Goal: Task Accomplishment & Management: Complete application form

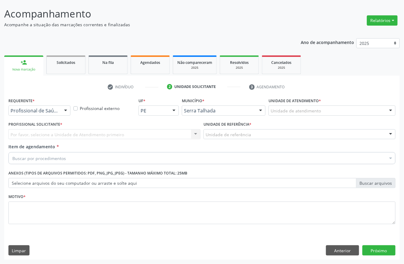
scroll to position [35, 0]
click at [28, 66] on link "person_add Nova marcação" at bounding box center [23, 65] width 39 height 20
click at [339, 252] on button "Anterior" at bounding box center [342, 250] width 33 height 10
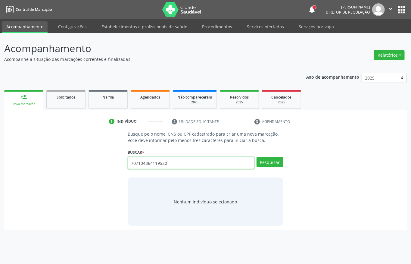
type input "707104864119520"
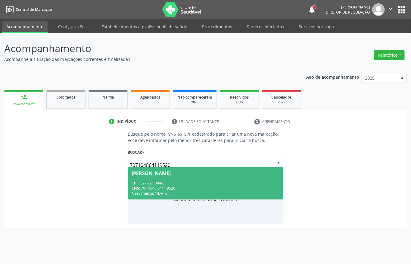
click at [148, 184] on div "CPF: 327.221.094-68" at bounding box center [205, 182] width 148 height 5
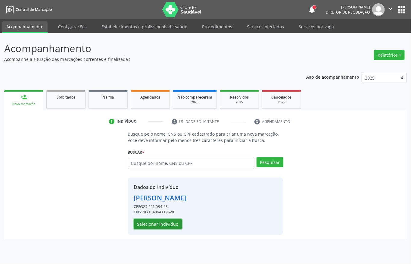
click at [152, 224] on button "Selecionar indivíduo" at bounding box center [158, 224] width 48 height 10
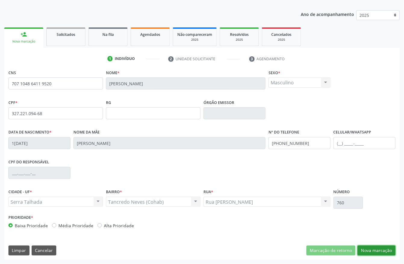
click at [368, 250] on button "Nova marcação" at bounding box center [376, 250] width 38 height 10
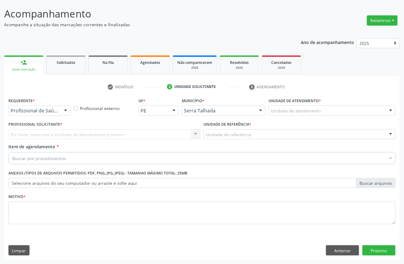
scroll to position [35, 0]
click at [36, 128] on span "Paciente" at bounding box center [39, 134] width 61 height 12
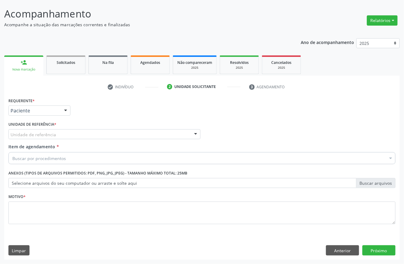
click at [36, 127] on label "Unidade de referência *" at bounding box center [32, 124] width 48 height 9
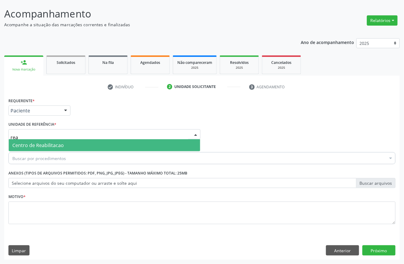
type input "reab"
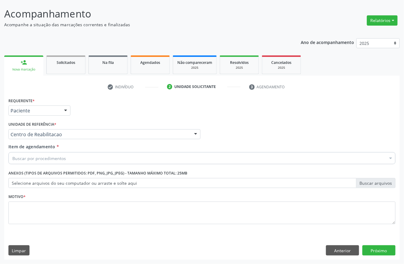
click at [52, 162] on div "Buscar por procedimentos" at bounding box center [201, 158] width 387 height 12
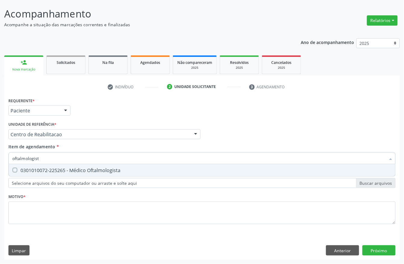
type input "oftalmologista"
click at [53, 164] on span "0301010072-225265 - Médico Oftalmologista" at bounding box center [202, 170] width 386 height 12
checkbox Oftalmologista "true"
drag, startPoint x: 45, startPoint y: 190, endPoint x: 44, endPoint y: 194, distance: 3.8
click at [44, 194] on div "Requerente * Paciente Profissional de Saúde Paciente Nenhum resultado encontrad…" at bounding box center [201, 164] width 387 height 136
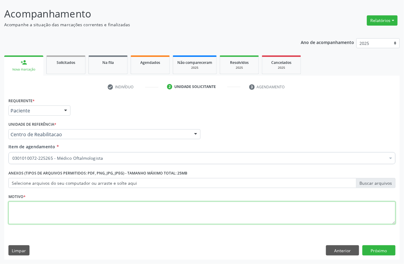
click at [37, 211] on textarea at bounding box center [201, 212] width 387 height 23
type textarea "a"
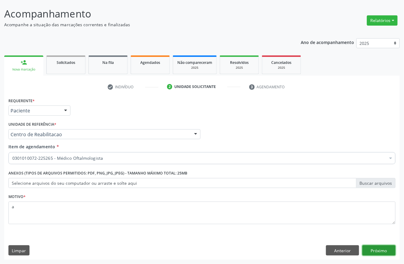
click at [372, 249] on button "Próximo" at bounding box center [378, 250] width 33 height 10
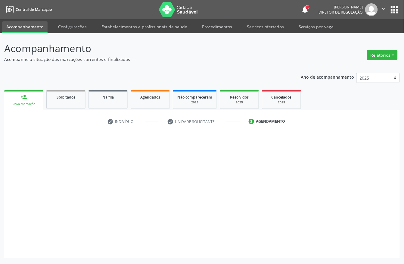
scroll to position [0, 0]
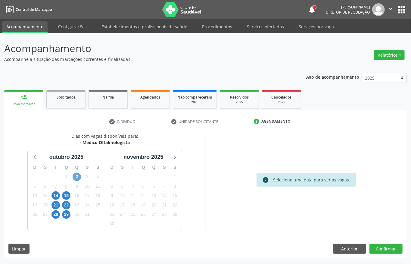
click at [75, 175] on span "2" at bounding box center [77, 176] width 8 height 8
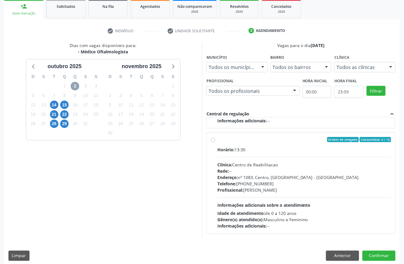
scroll to position [96, 0]
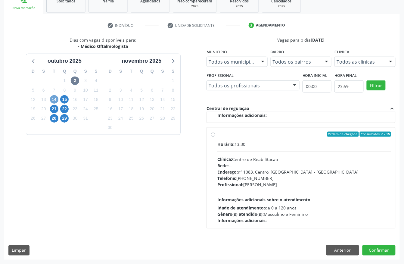
click at [53, 99] on span "14" at bounding box center [54, 99] width 8 height 8
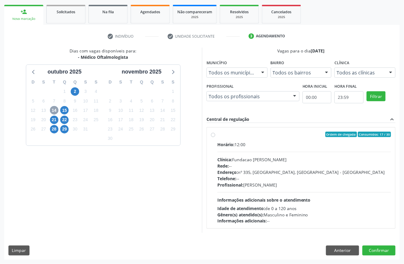
scroll to position [86, 0]
click at [264, 135] on div "Ordem de chegada Consumidos: 17 / 30" at bounding box center [304, 133] width 174 height 5
click at [215, 135] on input "Ordem de chegada Consumidos: 17 / 30 Horário: 12:00 Clínica: Fundacao [PERSON_N…" at bounding box center [213, 133] width 4 height 5
radio input "true"
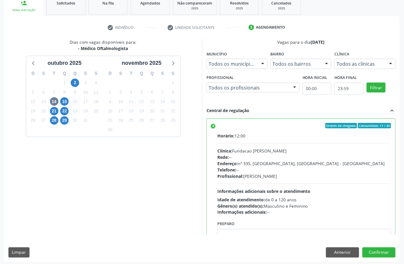
scroll to position [96, 0]
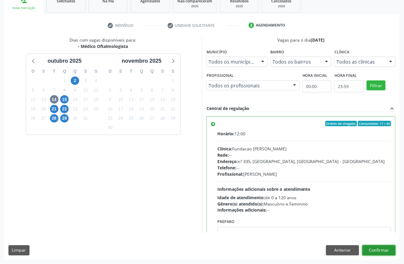
click at [379, 249] on button "Confirmar" at bounding box center [378, 250] width 33 height 10
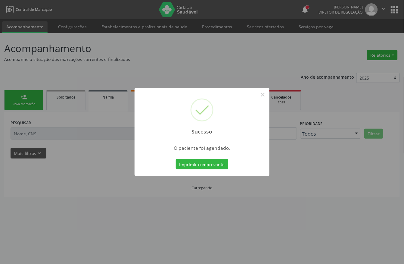
scroll to position [0, 0]
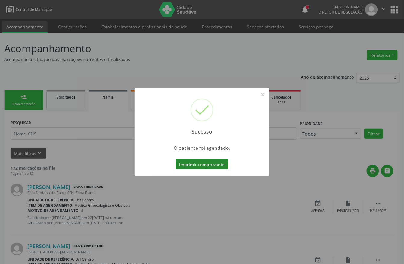
click at [192, 164] on button "Imprimir comprovante" at bounding box center [202, 164] width 52 height 10
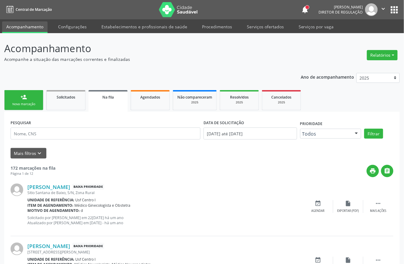
click at [34, 102] on div "Nova marcação" at bounding box center [24, 104] width 30 height 5
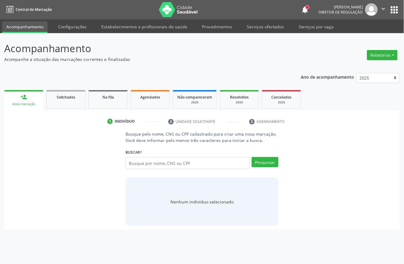
click at [38, 107] on link "person_add Nova marcação" at bounding box center [23, 100] width 39 height 20
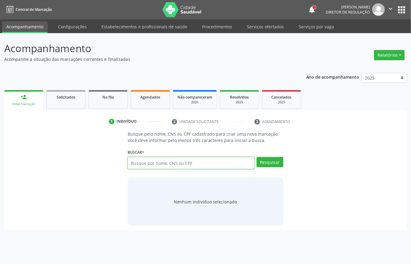
drag, startPoint x: 143, startPoint y: 161, endPoint x: 144, endPoint y: 158, distance: 3.7
click at [143, 160] on input "text" at bounding box center [191, 163] width 127 height 12
type input "estephanny ca"
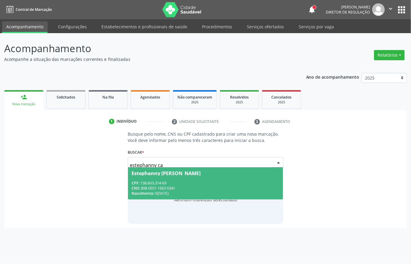
click at [201, 187] on div "CNS: 898 0051 1663 0341" at bounding box center [205, 187] width 148 height 5
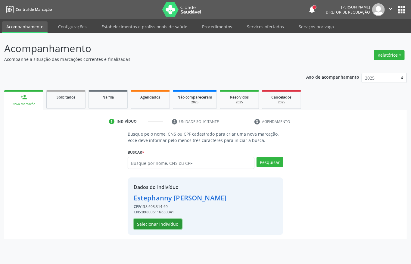
click at [170, 219] on button "Selecionar indivíduo" at bounding box center [158, 224] width 48 height 10
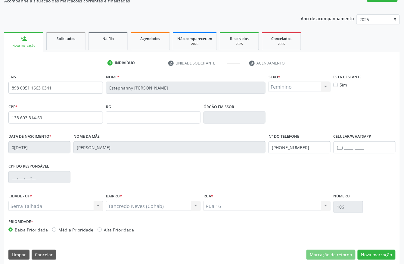
scroll to position [63, 0]
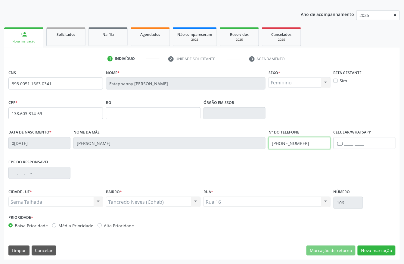
click at [301, 147] on input "[PHONE_NUMBER]" at bounding box center [299, 143] width 62 height 12
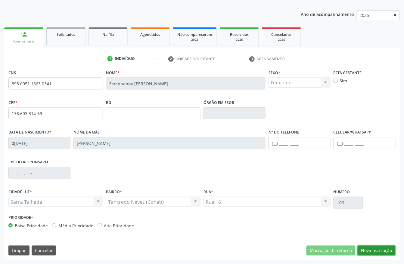
click at [375, 246] on button "Nova marcação" at bounding box center [376, 250] width 38 height 10
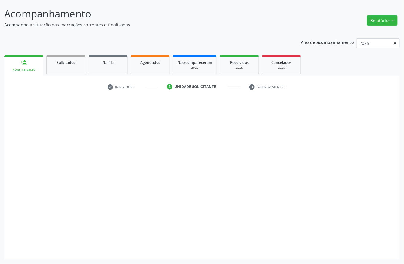
scroll to position [35, 0]
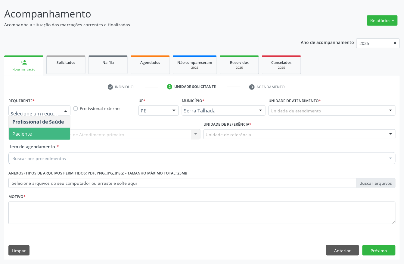
click at [47, 128] on span "Paciente" at bounding box center [39, 134] width 61 height 12
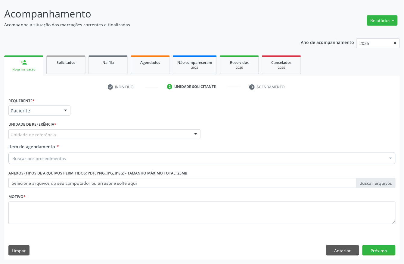
click at [47, 127] on label "Unidade de referência *" at bounding box center [32, 124] width 48 height 9
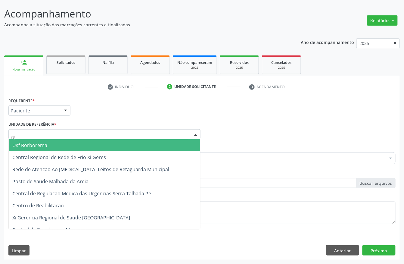
type input "rea"
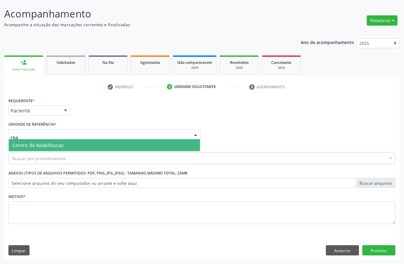
click at [46, 143] on span "Centro de Reabilitacao" at bounding box center [37, 145] width 51 height 7
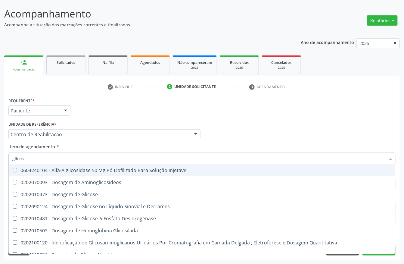
type input "glicose"
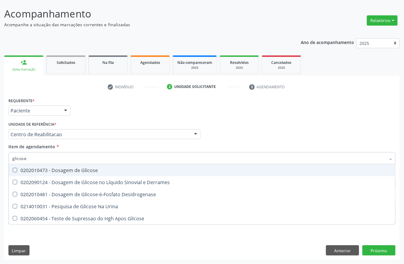
click at [66, 170] on div "0202010473 - Dosagem de Glicose" at bounding box center [201, 170] width 379 height 5
checkbox Glicose "true"
click at [60, 161] on input "glicose" at bounding box center [198, 158] width 373 height 12
type input "coles"
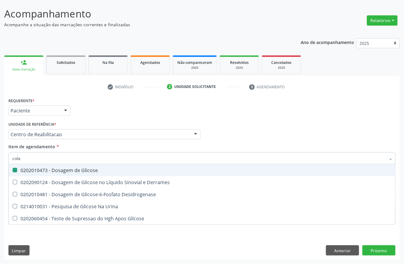
checkbox Glicose "false"
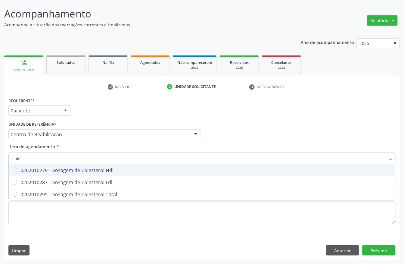
type input "colest"
click at [59, 171] on div "0202010279 - Dosagem de Colesterol Hdl" at bounding box center [201, 170] width 379 height 5
checkbox Hdl "true"
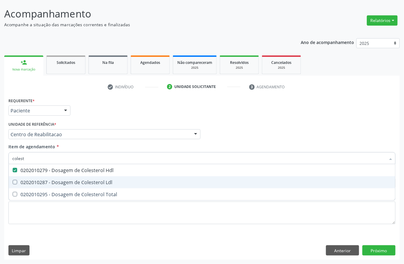
click at [56, 180] on div "0202010287 - Dosagem de Colesterol Ldl" at bounding box center [201, 182] width 379 height 5
checkbox Ldl "true"
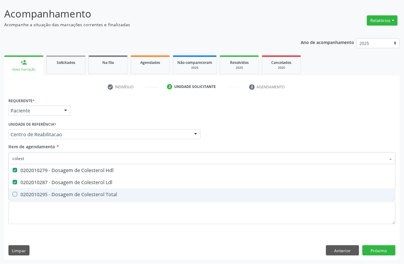
click at [54, 192] on div "0202010295 - Dosagem de Colesterol Total" at bounding box center [201, 194] width 379 height 5
checkbox Total "true"
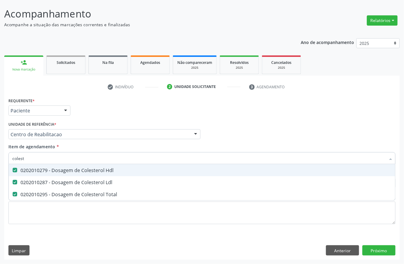
click at [39, 161] on input "colest" at bounding box center [198, 158] width 373 height 12
type input "tri"
checkbox Hdl "false"
checkbox Ldl "false"
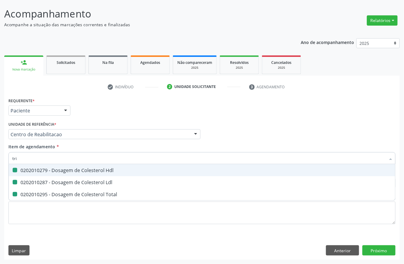
checkbox Total "false"
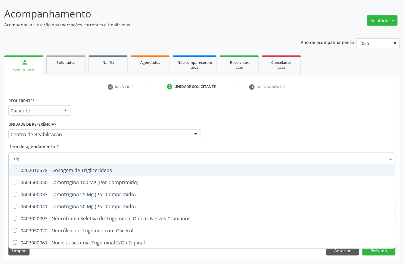
type input "trigl"
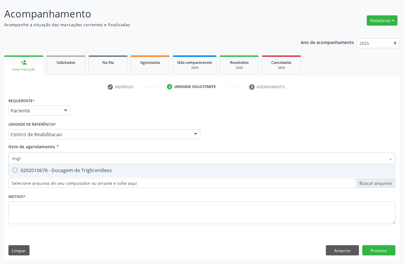
click at [40, 168] on div "0202010678 - Dosagem de Triglicerideos" at bounding box center [201, 170] width 379 height 5
checkbox Triglicerideos "true"
click at [38, 158] on input "trigl" at bounding box center [198, 158] width 373 height 12
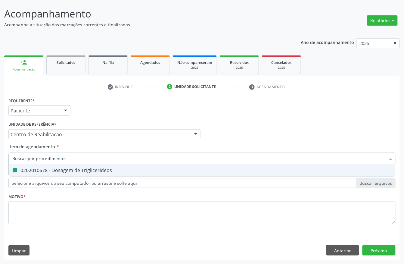
checkbox Triglicerideos "false"
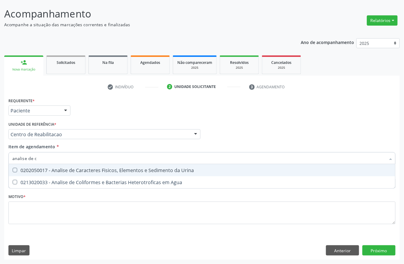
type input "analise de ca"
click at [37, 170] on div "0202050017 - Analise de Caracteres Fisicos, Elementos e Sedimento da Urina" at bounding box center [201, 170] width 379 height 5
checkbox Urina "true"
click at [40, 162] on input "analise de ca" at bounding box center [198, 158] width 373 height 12
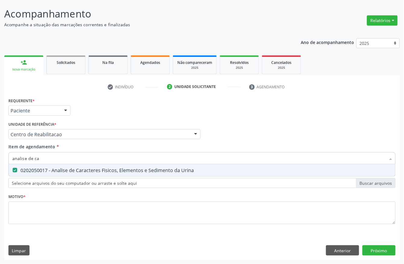
click at [40, 162] on input "analise de ca" at bounding box center [198, 158] width 373 height 12
type input "hem"
checkbox Urina "false"
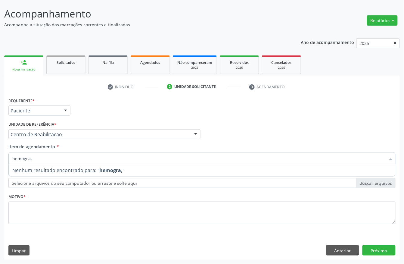
type input "hemogra"
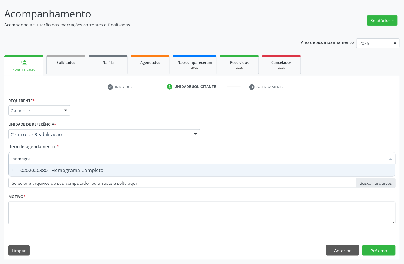
click at [40, 172] on div "0202020380 - Hemograma Completo" at bounding box center [201, 170] width 379 height 5
checkbox Completo "true"
click at [41, 158] on input "hemogra" at bounding box center [198, 158] width 373 height 12
checkbox Completo "false"
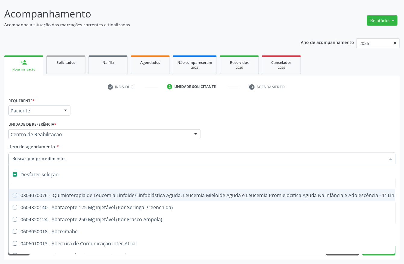
type input "p"
checkbox Urina "false"
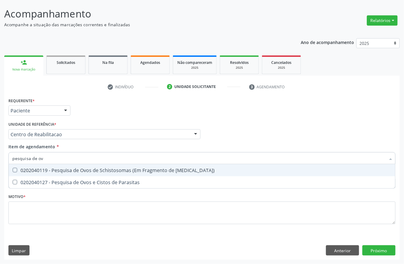
type input "pesquisa de ovo"
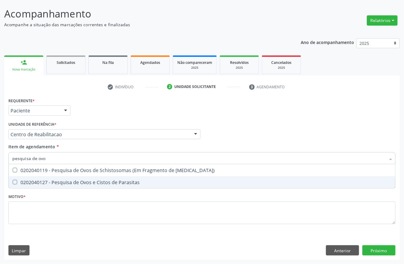
click at [49, 180] on div "0202040127 - Pesquisa de Ovos e Cistos de Parasitas" at bounding box center [201, 182] width 379 height 5
checkbox Parasitas "true"
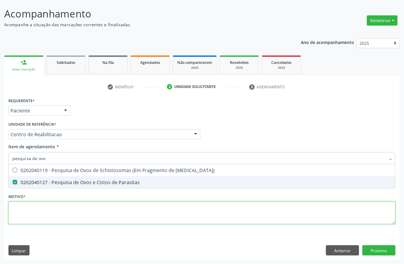
click at [45, 204] on div "Requerente * Paciente Profissional de Saúde Paciente Nenhum resultado encontrad…" at bounding box center [201, 164] width 387 height 136
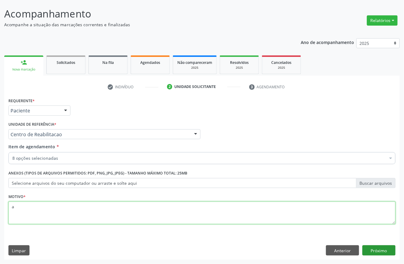
type textarea "a"
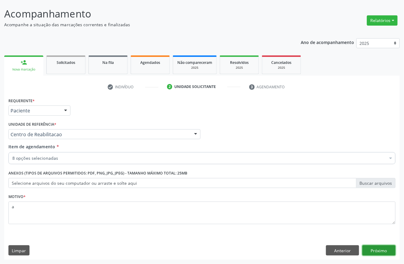
click at [372, 249] on button "Próximo" at bounding box center [378, 250] width 33 height 10
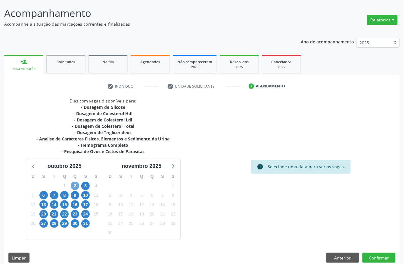
click at [75, 187] on span "2" at bounding box center [75, 185] width 8 height 8
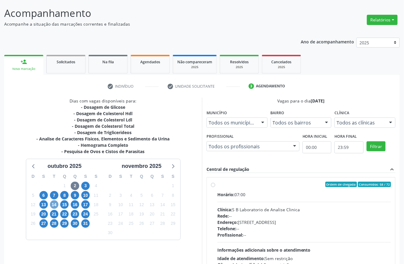
click at [51, 205] on span "14" at bounding box center [54, 204] width 8 height 8
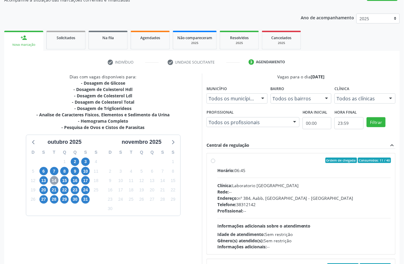
scroll to position [83, 0]
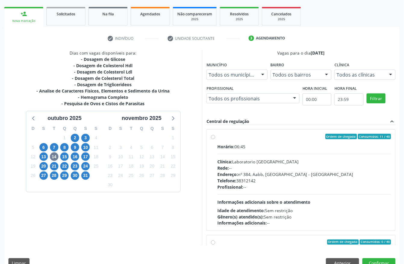
click at [234, 164] on div "Clínica: Laboratorio [GEOGRAPHIC_DATA]" at bounding box center [304, 161] width 174 height 6
click at [215, 139] on input "Ordem de chegada Consumidos: 11 / 40 Horário: 06:45 Clínica: Laboratorio [GEOGR…" at bounding box center [213, 136] width 4 height 5
radio input "true"
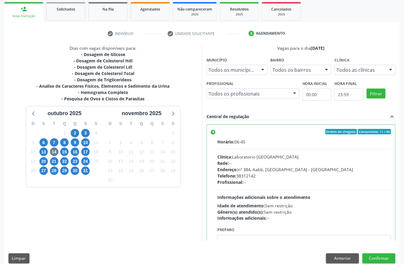
scroll to position [96, 0]
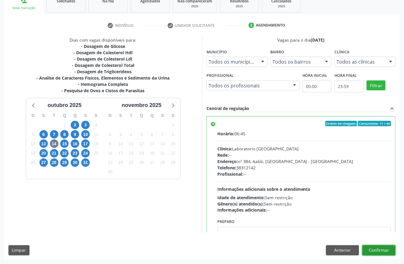
click at [380, 246] on button "Confirmar" at bounding box center [378, 250] width 33 height 10
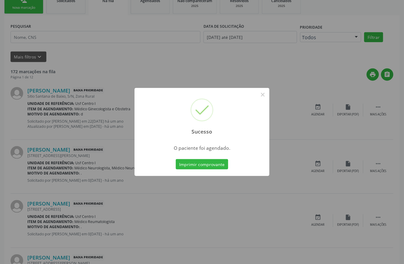
scroll to position [0, 0]
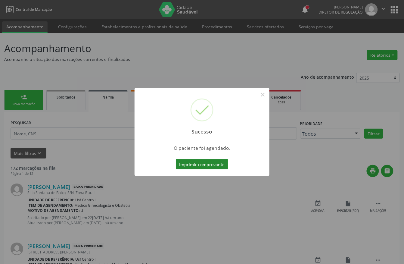
click at [200, 159] on button "Imprimir comprovante" at bounding box center [202, 164] width 52 height 10
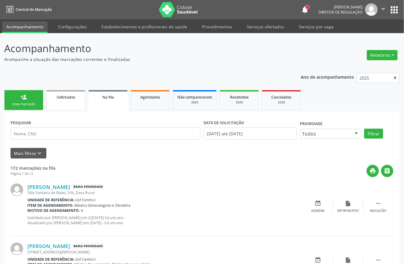
drag, startPoint x: 26, startPoint y: 108, endPoint x: 50, endPoint y: 90, distance: 30.1
click at [26, 108] on link "person_add Nova marcação" at bounding box center [23, 100] width 39 height 20
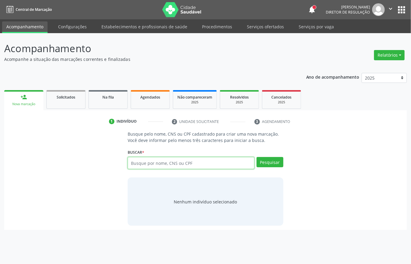
click at [147, 166] on input "text" at bounding box center [191, 163] width 127 height 12
type input "701808275142976"
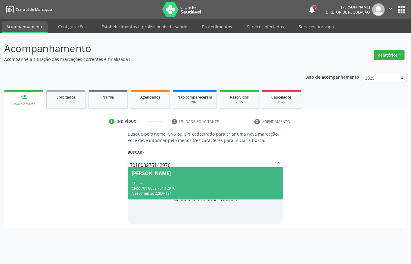
click at [202, 184] on div "CPF: --" at bounding box center [205, 182] width 148 height 5
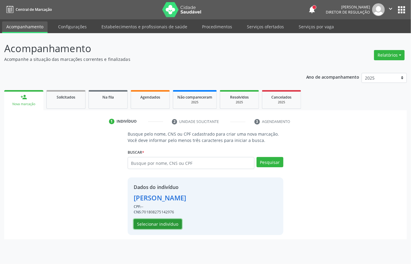
click at [157, 222] on button "Selecionar indivíduo" at bounding box center [158, 224] width 48 height 10
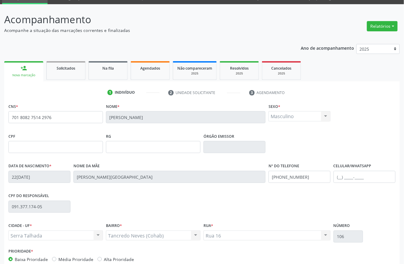
scroll to position [63, 0]
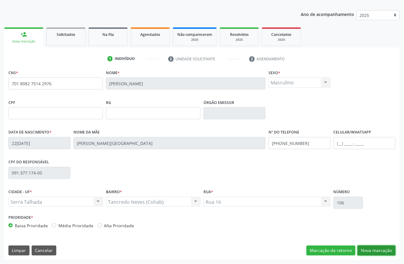
click at [374, 249] on button "Nova marcação" at bounding box center [376, 250] width 38 height 10
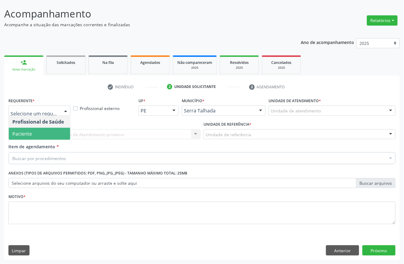
click at [40, 132] on span "Paciente" at bounding box center [39, 134] width 61 height 12
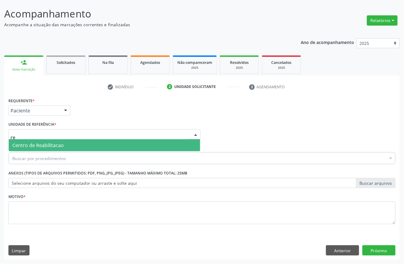
type input "rea"
click at [42, 143] on span "Centro de Reabilitacao" at bounding box center [37, 145] width 51 height 7
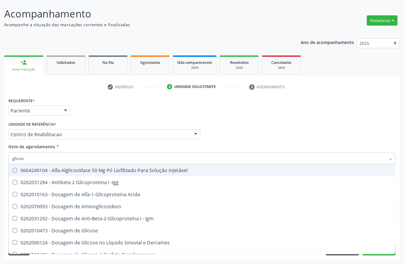
type input "glicose"
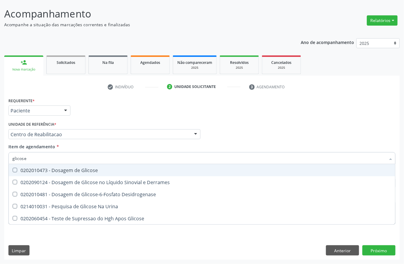
click at [39, 172] on div "0202010473 - Dosagem de Glicose" at bounding box center [201, 170] width 379 height 5
checkbox Glicose "true"
click at [36, 159] on input "glicose" at bounding box center [198, 158] width 373 height 12
type input "gli"
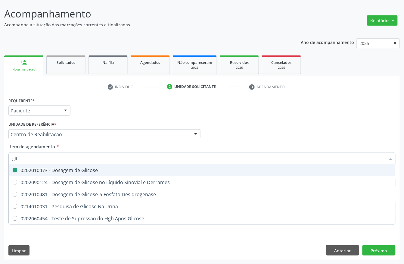
checkbox Glicose "false"
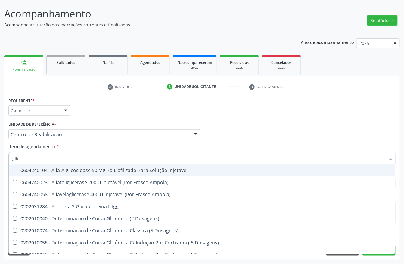
type input "glico"
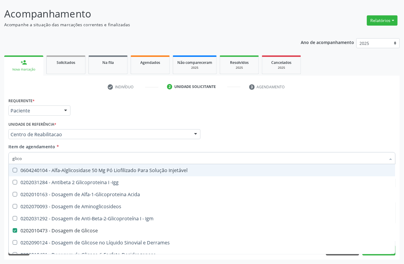
checkbox Glicose "true"
checkbox Glicose "false"
type input "glicos"
checkbox Acida "true"
type input "glicosi"
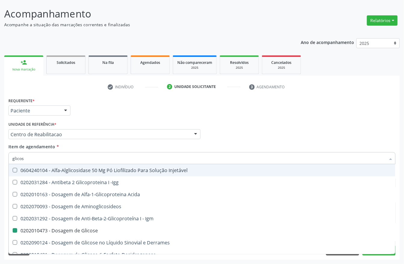
checkbox Acida "false"
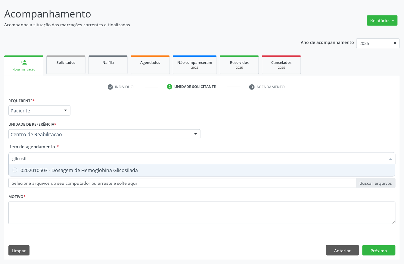
type input "glicosila"
click at [49, 168] on div "0202010503 - Dosagem de Hemoglobina Glicosilada" at bounding box center [201, 170] width 379 height 5
checkbox Glicosilada "true"
click at [37, 158] on input "glicosila" at bounding box center [198, 158] width 373 height 12
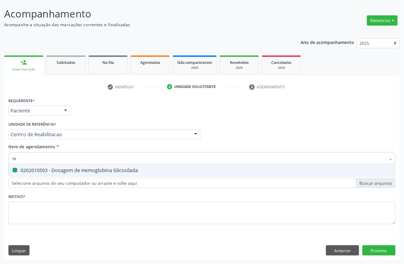
type input "tem"
checkbox Glicosilada "false"
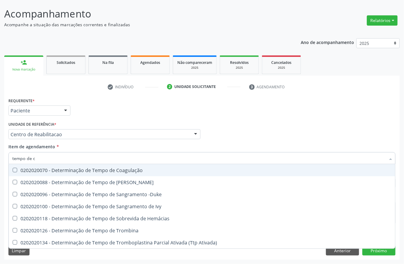
type input "tempo de co"
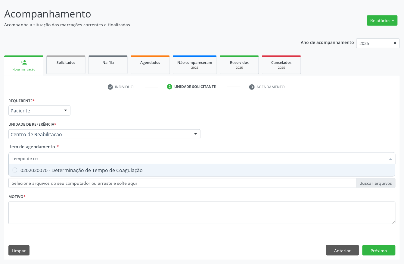
click at [34, 171] on div "0202020070 - Determinação de Tempo de Coagulação" at bounding box center [201, 170] width 379 height 5
checkbox Coagulação "true"
click at [39, 161] on input "tempo de co" at bounding box center [198, 158] width 373 height 12
type input "tempo de s"
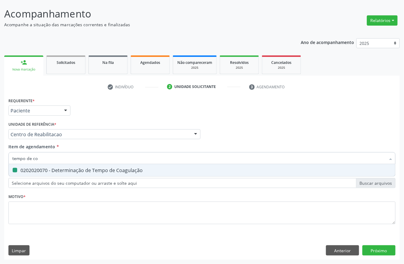
checkbox Coagulação "false"
type input "tempo de san"
click at [39, 168] on div "0202020096 - Determinação de Tempo de Sangramento -Duke" at bounding box center [201, 170] width 379 height 5
checkbox -Duke "true"
click at [43, 158] on input "tempo de san" at bounding box center [198, 158] width 373 height 12
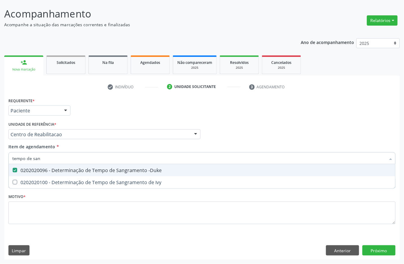
click at [43, 158] on input "tempo de san" at bounding box center [198, 158] width 373 height 12
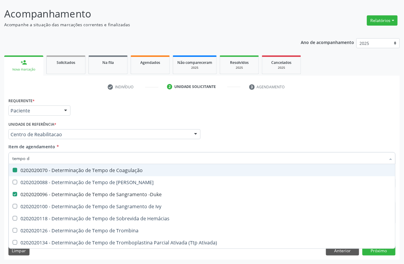
type input "tempo"
checkbox Coagulação "false"
checkbox -Duke "false"
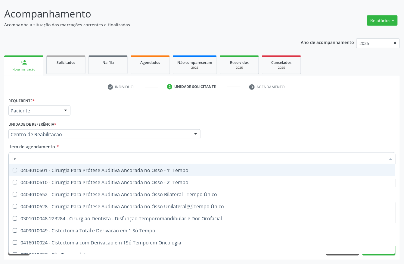
type input "t"
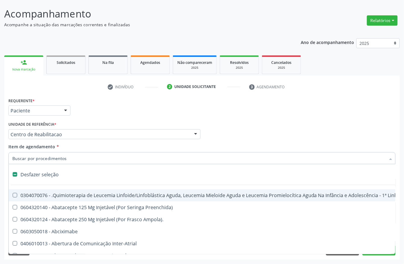
checkbox Dente\) "false"
checkbox Comprimido\) "false"
checkbox \(Dornic\) "false"
checkbox Capsula\) "false"
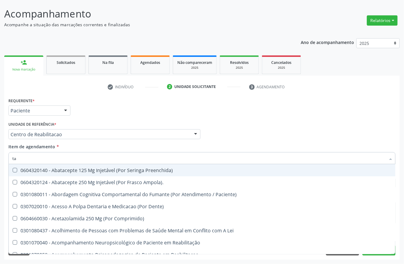
type input "tap"
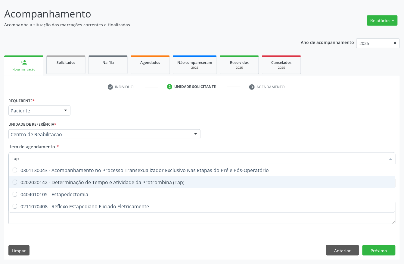
click at [90, 180] on div "0202020142 - Determinação de Tempo e Atividade da Protrombina (Tap)" at bounding box center [201, 182] width 379 height 5
checkbox \(Tap\) "true"
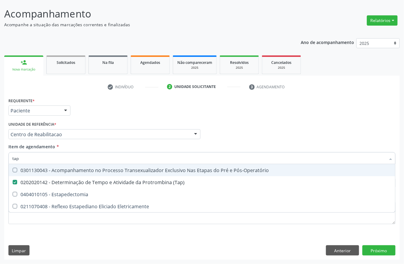
click at [97, 113] on div "Requerente * Paciente Profissional de Saúde Paciente Nenhum resultado encontrad…" at bounding box center [202, 107] width 390 height 23
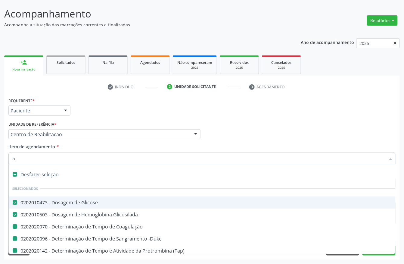
type input "he"
checkbox Coagulação "false"
checkbox -Duke "false"
checkbox \(Tap\) "false"
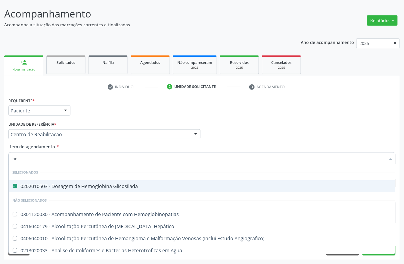
type input "h"
checkbox Hemoglobinopatias "true"
checkbox Hepático "true"
checkbox Angiografico\) "true"
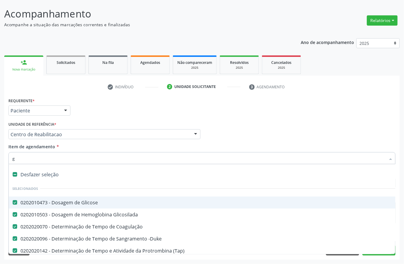
type input "gl"
checkbox -Duke "false"
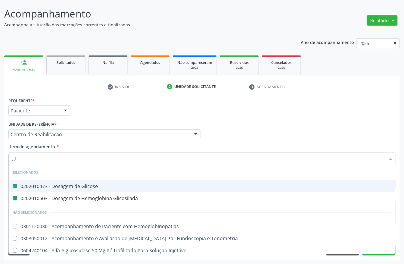
type input "g"
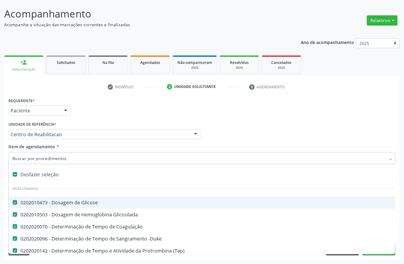
type input "t"
checkbox \(Tap\) "false"
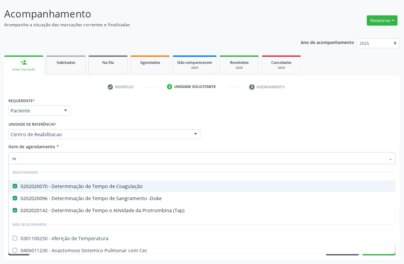
type input "t"
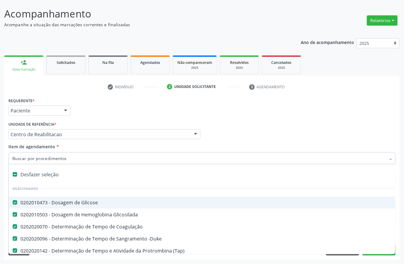
checkbox \(Tap\) "true"
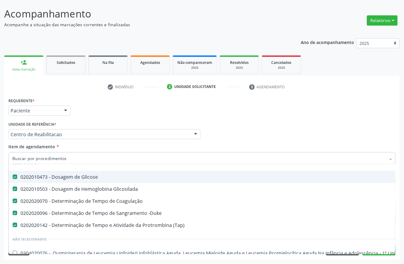
scroll to position [80, 0]
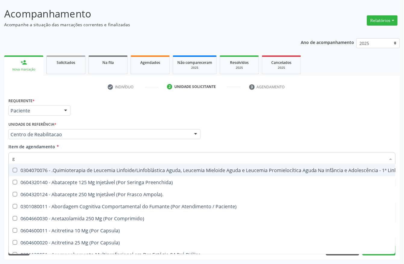
type input "gl"
checkbox -Duke "false"
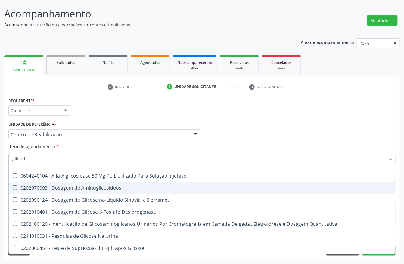
scroll to position [0, 0]
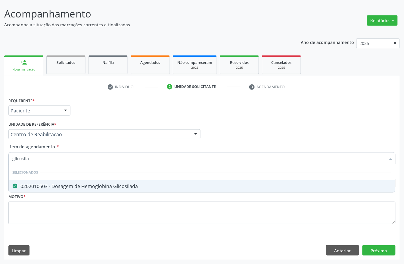
click at [115, 119] on div "Requerente * Paciente Profissional de Saúde Paciente Nenhum resultado encontrad…" at bounding box center [202, 107] width 390 height 23
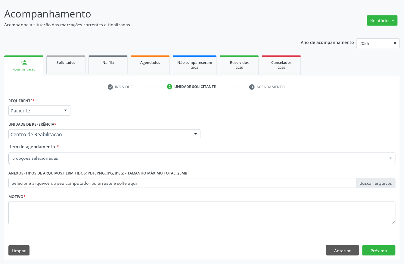
click at [49, 161] on div "5 opções selecionadas" at bounding box center [201, 158] width 387 height 12
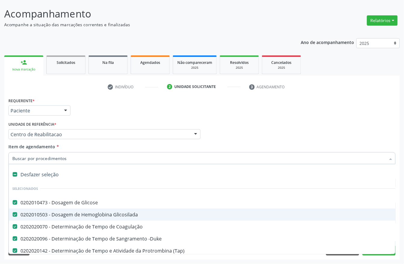
scroll to position [40, 0]
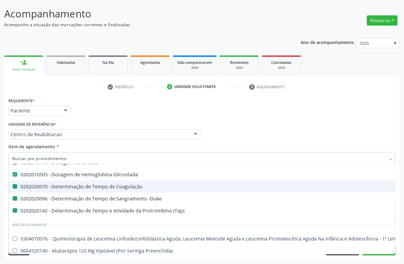
type input "h"
checkbox Coagulação "false"
checkbox -Duke "false"
checkbox \(Tap\) "false"
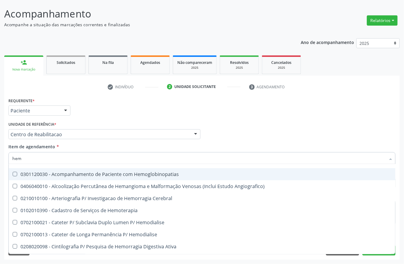
scroll to position [23, 0]
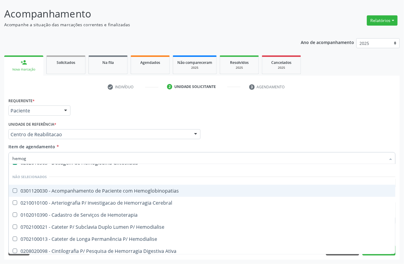
type input "hemogr"
checkbox Glicosilada "false"
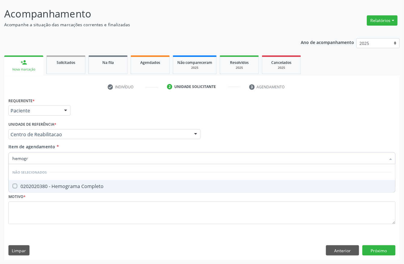
scroll to position [0, 0]
type input "hemogra"
click at [105, 182] on span "0202020380 - Hemograma Completo" at bounding box center [202, 186] width 386 height 12
checkbox Completo "true"
click at [374, 248] on div "Requerente * Paciente Profissional de Saúde Paciente Nenhum resultado encontrad…" at bounding box center [201, 177] width 395 height 163
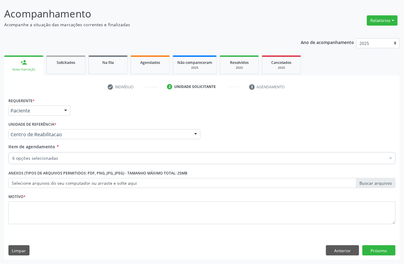
click at [24, 201] on div "Motivo *" at bounding box center [201, 208] width 387 height 32
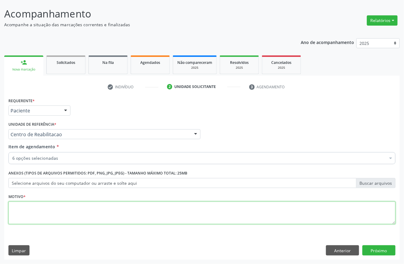
click at [23, 204] on textarea at bounding box center [201, 212] width 387 height 23
type textarea "v"
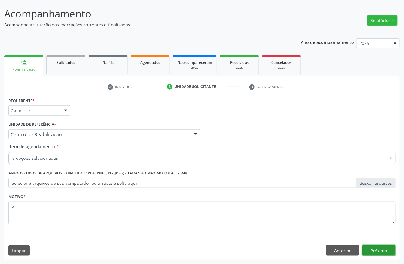
click at [389, 246] on button "Próximo" at bounding box center [378, 250] width 33 height 10
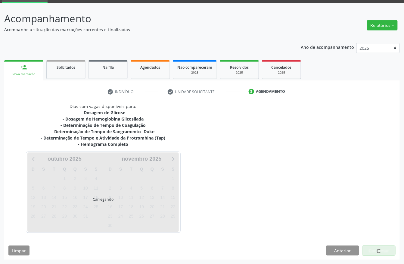
scroll to position [30, 0]
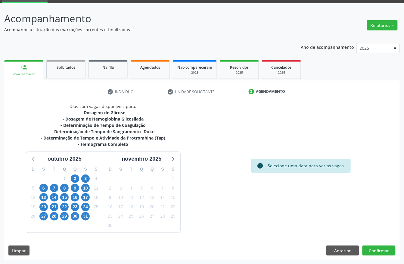
click at [49, 196] on div "14" at bounding box center [54, 197] width 11 height 9
click at [52, 196] on span "14" at bounding box center [54, 197] width 8 height 8
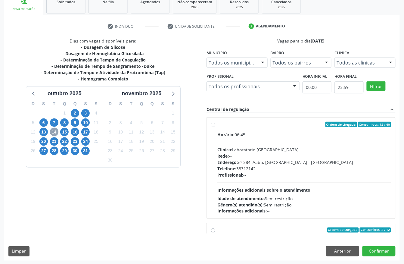
scroll to position [96, 0]
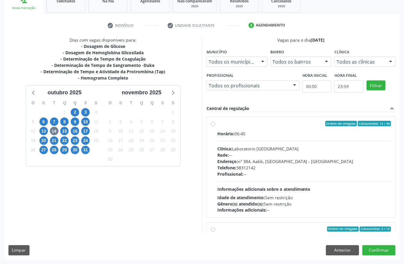
click at [241, 169] on div "Telefone: [PHONE_NUMBER]" at bounding box center [304, 167] width 174 height 6
click at [215, 126] on input "Ordem de chegada Consumidos: 12 / 40 Horário: 06:45 Clínica: Laboratorio Sao Fr…" at bounding box center [213, 123] width 4 height 5
radio input "true"
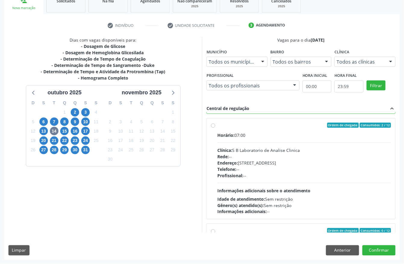
scroll to position [160, 0]
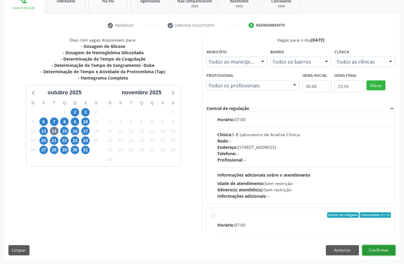
click at [376, 245] on button "Confirmar" at bounding box center [378, 250] width 33 height 10
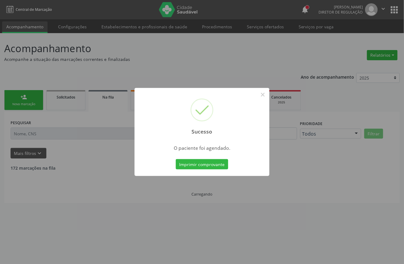
scroll to position [0, 0]
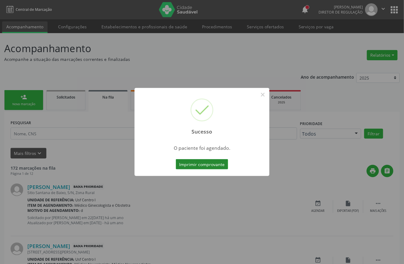
click at [216, 168] on button "Imprimir comprovante" at bounding box center [202, 164] width 52 height 10
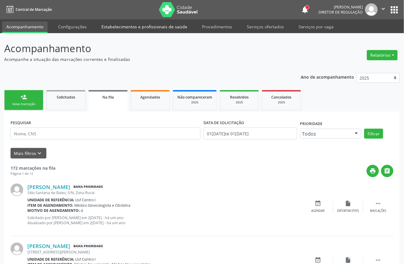
click at [148, 23] on link "Estabelecimentos e profissionais de saúde" at bounding box center [144, 26] width 94 height 11
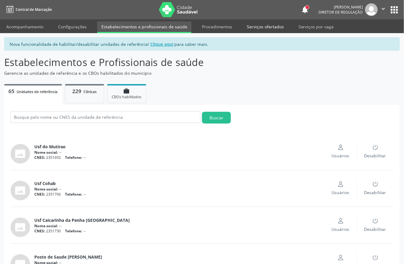
click at [253, 25] on link "Serviços ofertados" at bounding box center [265, 26] width 45 height 11
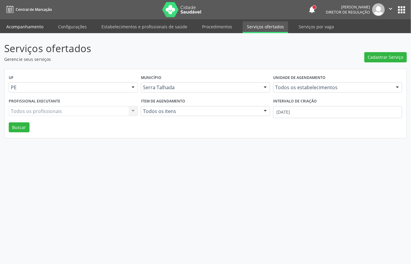
click at [22, 25] on link "Acompanhamento" at bounding box center [24, 26] width 45 height 11
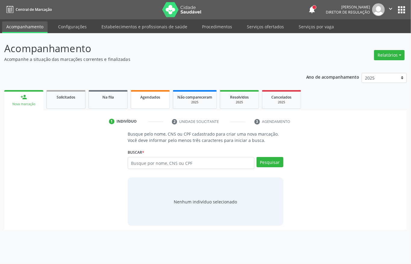
click at [149, 100] on link "Agendados" at bounding box center [150, 99] width 39 height 19
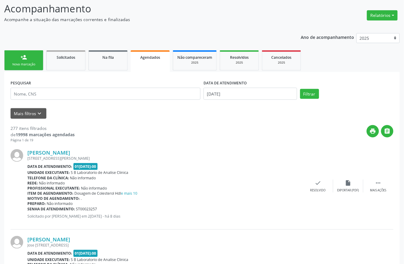
scroll to position [40, 0]
click at [40, 110] on icon "keyboard_arrow_down" at bounding box center [39, 113] width 7 height 7
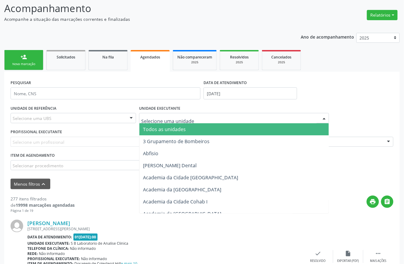
click at [52, 118] on div "Selecione uma UBS" at bounding box center [73, 118] width 125 height 10
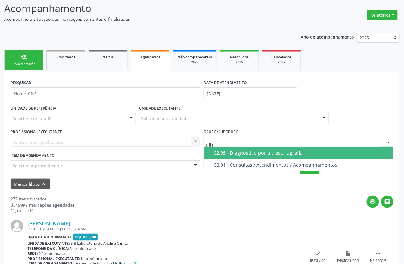
type input "ultra"
click at [233, 150] on div "02.05 - Diagnóstico por ultrasonografia" at bounding box center [302, 152] width 176 height 5
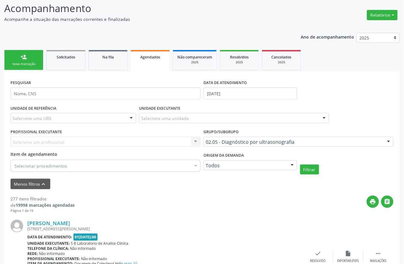
click at [41, 144] on div "Selecione um profissional Nenhum resultado encontrado para: " " Não há nenhuma …" at bounding box center [106, 142] width 190 height 10
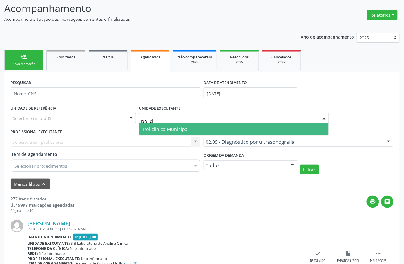
type input "policlin"
click at [170, 126] on span "Policlinica Municipal" at bounding box center [166, 129] width 46 height 7
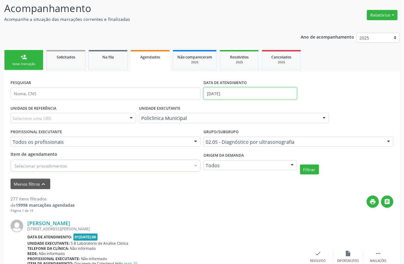
click at [225, 96] on input "01/10/2025" at bounding box center [250, 93] width 94 height 12
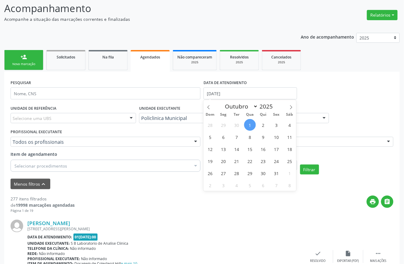
click at [247, 121] on span "1" at bounding box center [250, 125] width 12 height 12
type input "01/10/2025"
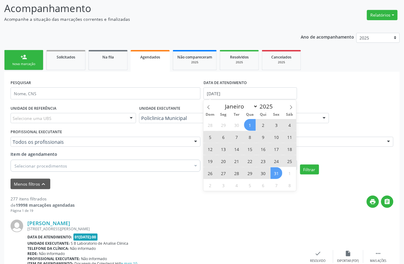
click at [273, 170] on span "31" at bounding box center [277, 173] width 12 height 12
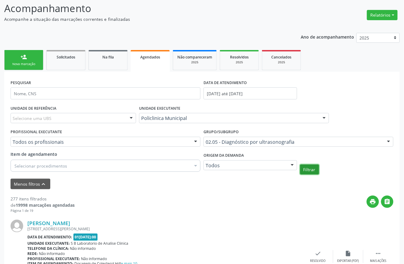
click at [306, 171] on button "Filtrar" at bounding box center [309, 169] width 19 height 10
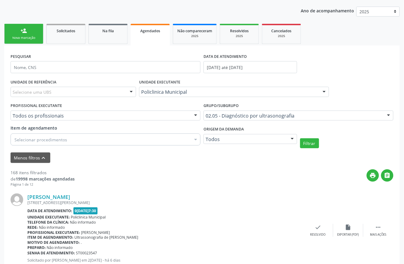
scroll to position [80, 0]
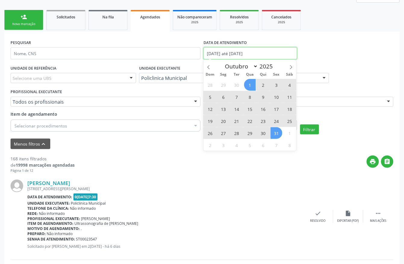
click at [217, 57] on input "01/10/2025 até 31/10/2025" at bounding box center [250, 53] width 94 height 12
click at [249, 84] on span "1" at bounding box center [250, 85] width 12 height 12
type input "01/10/2025"
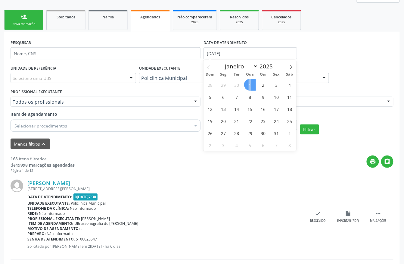
click at [249, 84] on span "1" at bounding box center [250, 85] width 12 height 12
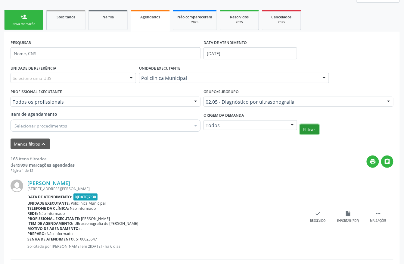
click at [308, 125] on button "Filtrar" at bounding box center [309, 129] width 19 height 10
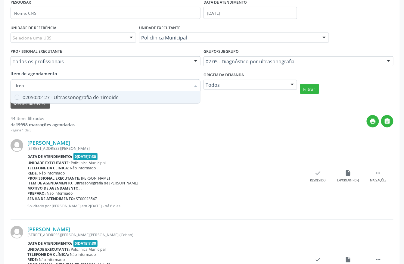
type input "tireoi"
click at [63, 98] on div "0205020127 - Ultrassonografia de Tireoide" at bounding box center [105, 97] width 182 height 5
checkbox Tireoide "true"
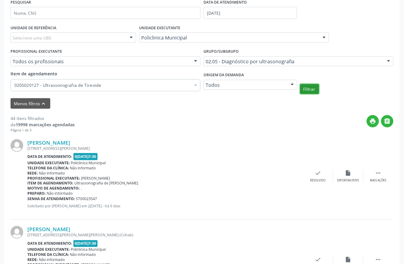
click at [308, 91] on button "Filtrar" at bounding box center [309, 89] width 19 height 10
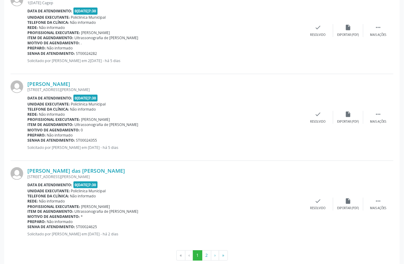
scroll to position [1319, 0]
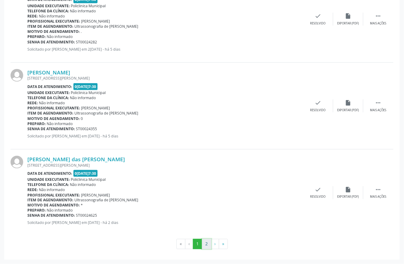
click at [205, 244] on button "2" at bounding box center [206, 244] width 9 height 10
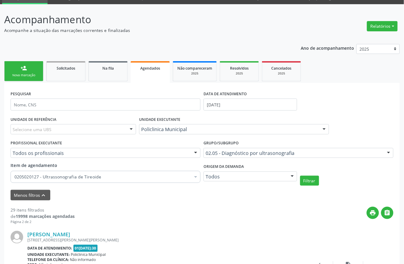
scroll to position [69, 0]
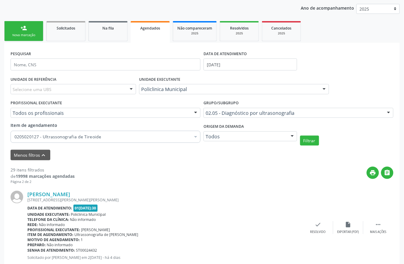
click at [31, 35] on div "Nova marcação" at bounding box center [24, 35] width 30 height 5
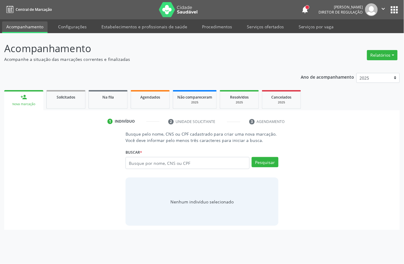
scroll to position [0, 0]
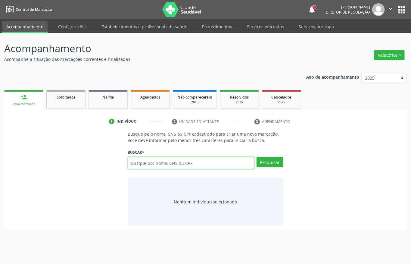
click at [134, 161] on input "text" at bounding box center [191, 163] width 127 height 12
type input "12258540402"
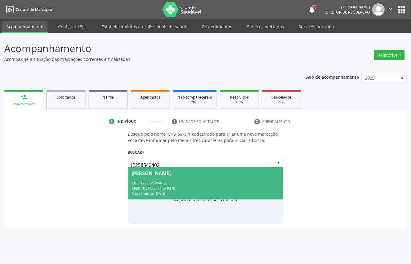
click at [159, 177] on span "Maiara Ferreira da Silva CPF: 122.585.404-02 CNS: 702 9065 6163 9378 Nascimento…" at bounding box center [205, 183] width 155 height 32
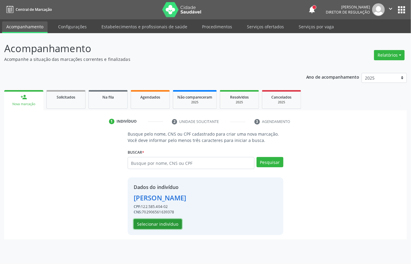
click at [159, 224] on button "Selecionar indivíduo" at bounding box center [158, 224] width 48 height 10
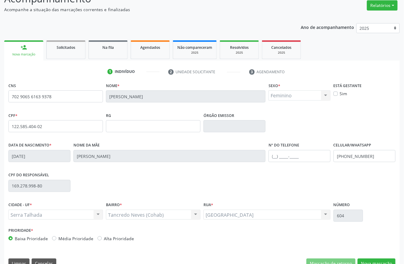
scroll to position [63, 0]
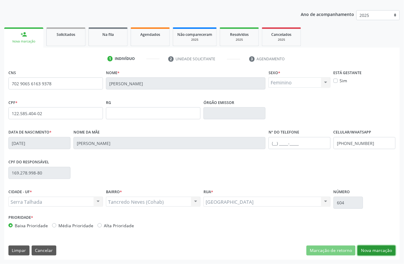
click at [367, 247] on button "Nova marcação" at bounding box center [376, 250] width 38 height 10
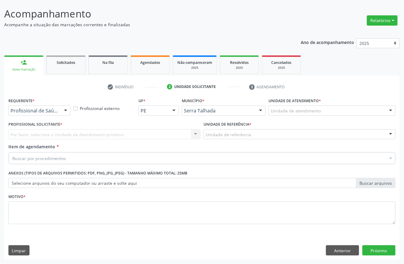
scroll to position [35, 0]
click at [47, 116] on div "Requerente * Profissional de Saúde Profissional de Saúde Paciente Nenhum result…" at bounding box center [39, 107] width 65 height 23
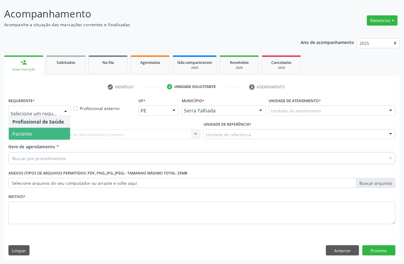
click at [32, 128] on span "Paciente" at bounding box center [39, 134] width 61 height 12
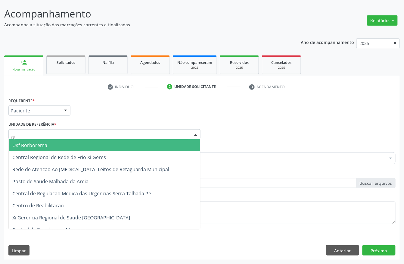
type input "rea"
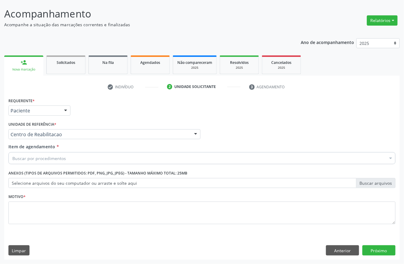
click at [40, 161] on div "Buscar por procedimentos" at bounding box center [201, 158] width 387 height 12
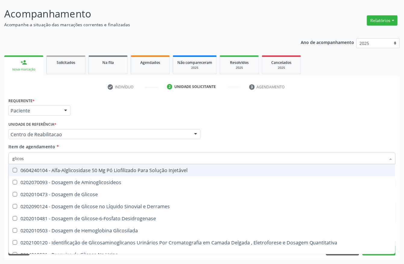
type input "glicose"
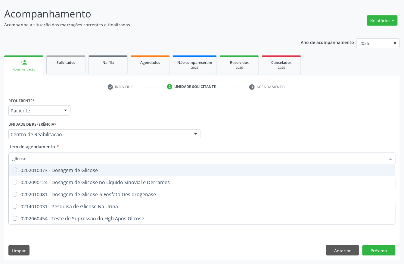
click at [46, 168] on div "0202010473 - Dosagem de Glicose" at bounding box center [201, 170] width 379 height 5
checkbox Glicose "true"
click at [45, 160] on input "glicose" at bounding box center [198, 158] width 373 height 12
type input "cre"
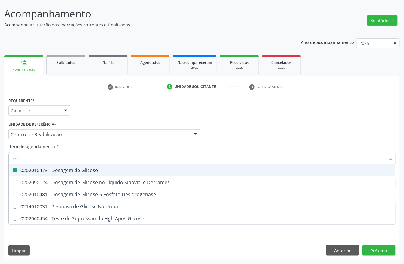
checkbox Glicose "false"
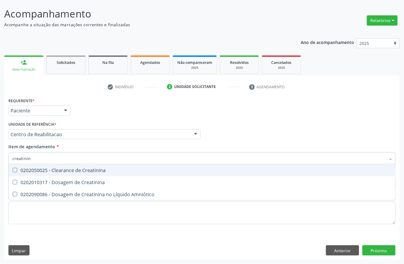
type input "creatinina"
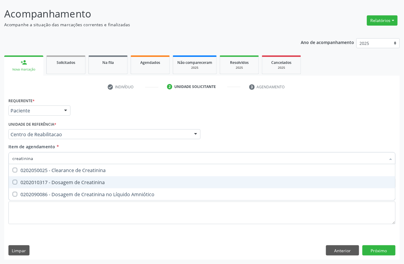
click at [56, 180] on div "0202010317 - Dosagem de Creatinina" at bounding box center [201, 182] width 379 height 5
checkbox Creatinina "true"
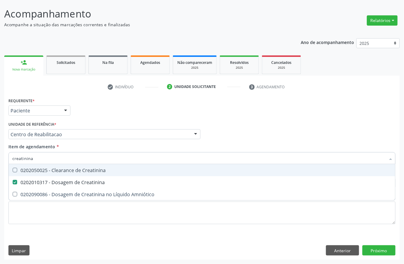
click at [50, 158] on input "creatinina" at bounding box center [198, 158] width 373 height 12
checkbox Creatinina "false"
type input "ureia"
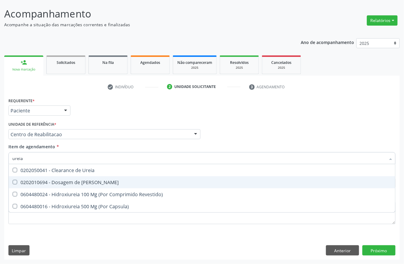
click at [46, 184] on div "0202010694 - Dosagem de [PERSON_NAME]" at bounding box center [201, 182] width 379 height 5
checkbox Ureia "true"
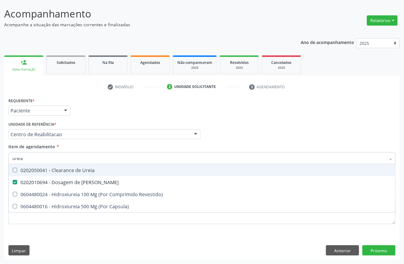
click at [32, 159] on input "ureia" at bounding box center [198, 158] width 373 height 12
checkbox Ureia "false"
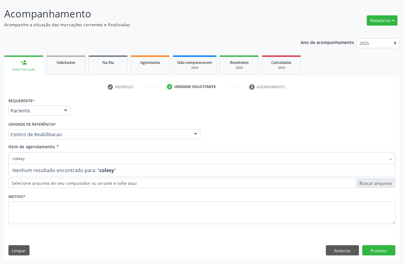
type input "coles"
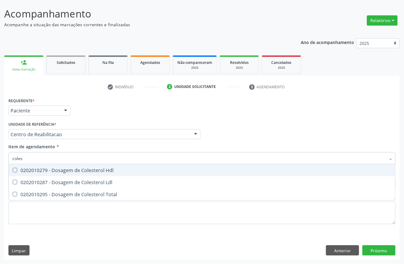
click at [31, 171] on div "0202010279 - Dosagem de Colesterol Hdl" at bounding box center [201, 170] width 379 height 5
checkbox Hdl "true"
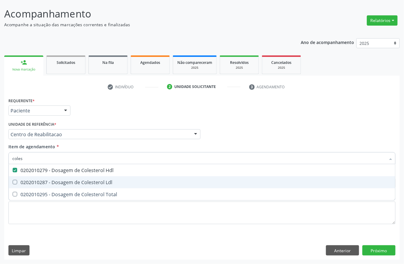
drag, startPoint x: 31, startPoint y: 180, endPoint x: 31, endPoint y: 191, distance: 11.7
click at [31, 180] on div "0202010287 - Dosagem de Colesterol Ldl" at bounding box center [201, 182] width 379 height 5
checkbox Ldl "true"
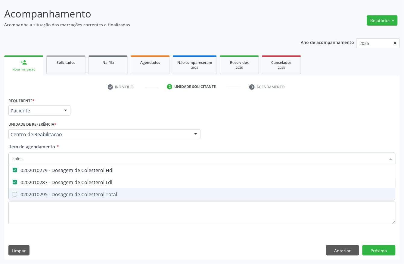
click at [31, 192] on div "0202010295 - Dosagem de Colesterol Total" at bounding box center [201, 194] width 379 height 5
checkbox Total "true"
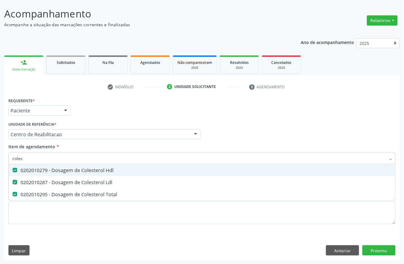
click at [23, 159] on input "coles" at bounding box center [198, 158] width 373 height 12
checkbox Hdl "false"
checkbox Ldl "false"
checkbox Total "false"
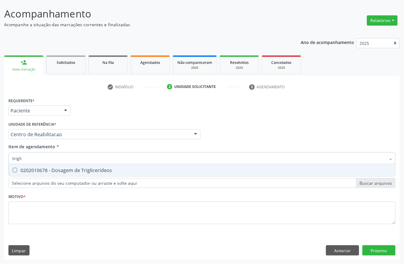
type input "triglic"
click at [29, 168] on div "0202010678 - Dosagem de Triglicerideos" at bounding box center [201, 170] width 379 height 5
checkbox Triglicerideos "true"
click at [32, 162] on input "triglic" at bounding box center [198, 158] width 373 height 12
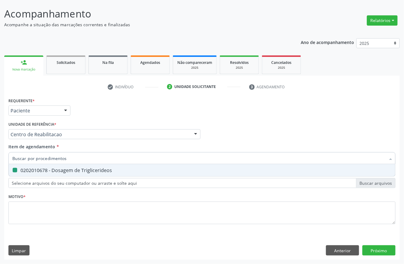
checkbox Triglicerideos "false"
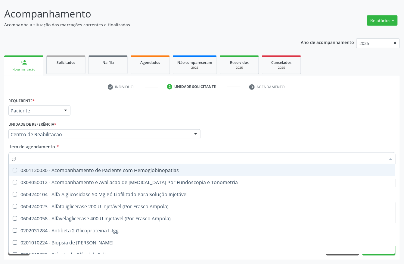
type input "gli"
checkbox \(Confirmatorio\) "true"
checkbox Glomerular "true"
type input "glic"
checkbox Campimetria\) "true"
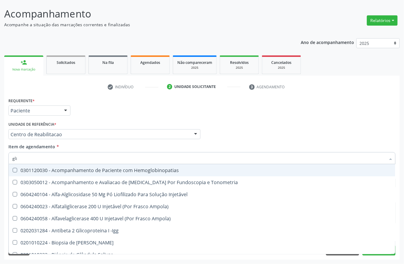
checkbox \(Confirmatorio\) "false"
checkbox Tardio\) "true"
checkbox Glomerular "false"
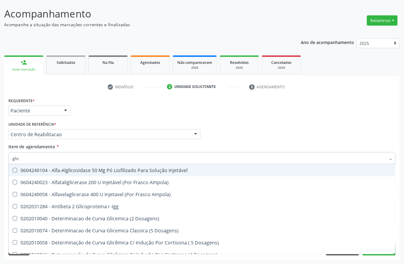
type input "glico"
checkbox Dosagens\) "true"
checkbox Glicose "false"
type input "glicos"
checkbox Ampola\) "true"
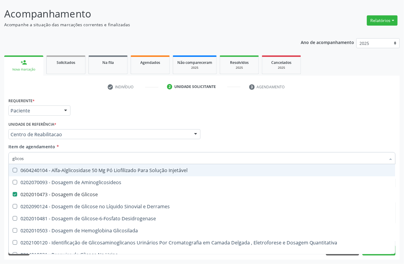
type input "glicosi"
checkbox Glicose "false"
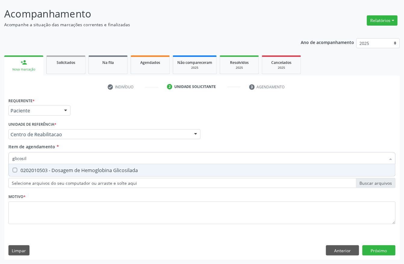
type input "glicosila"
click at [36, 171] on div "0202010503 - Dosagem de Hemoglobina Glicosilada" at bounding box center [201, 170] width 379 height 5
checkbox Glicosilada "true"
click at [35, 161] on input "glicosila" at bounding box center [198, 158] width 373 height 12
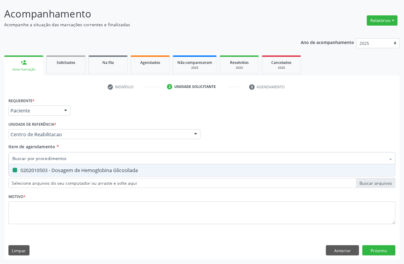
checkbox Glicosilada "false"
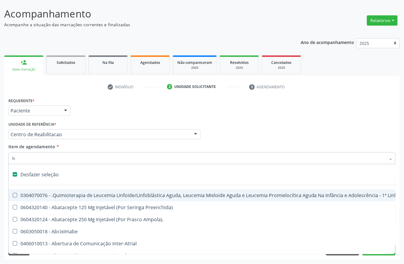
type input "he"
checkbox Cística "true"
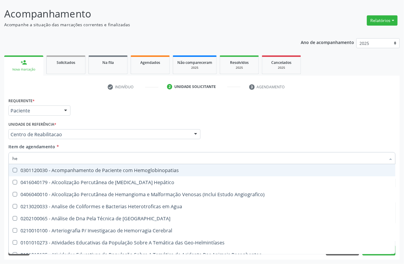
type input "hem"
checkbox \(Qualitativo\) "true"
checkbox Glicosilada "false"
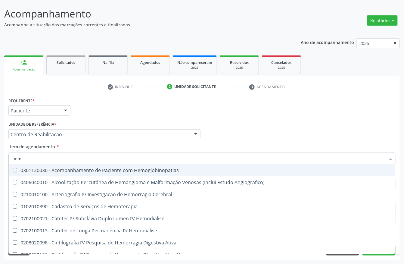
type input "hemo"
checkbox Hemacias "true"
checkbox Glicosilada "false"
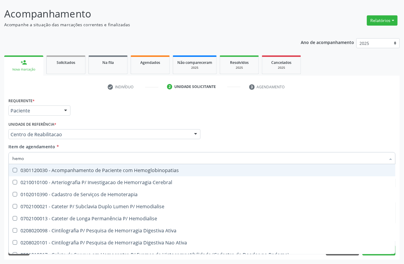
type input "hemog"
checkbox Tardio\) "true"
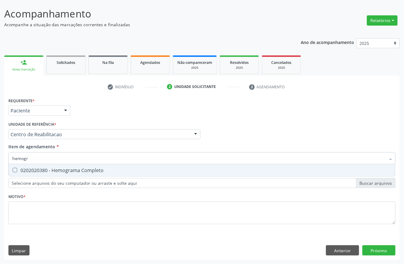
type input "hemogra"
click at [31, 171] on div "0202020380 - Hemograma Completo" at bounding box center [201, 170] width 379 height 5
checkbox Completo "true"
click at [34, 159] on input "hemogra" at bounding box center [198, 158] width 373 height 12
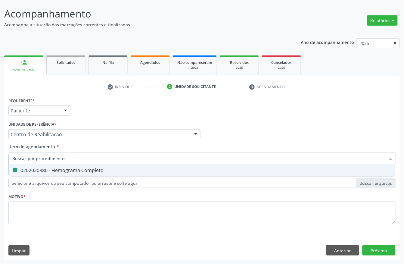
checkbox Completo "false"
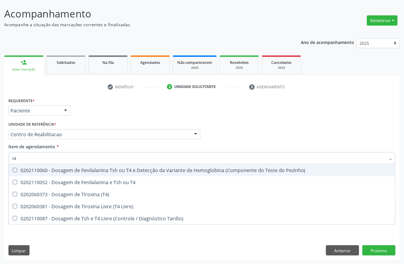
type input "t4 l"
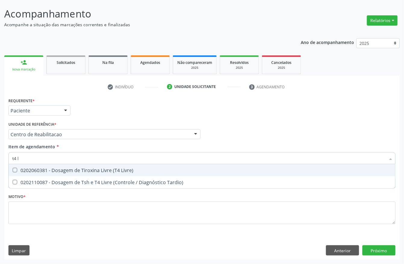
click at [33, 165] on span "0202060381 - Dosagem de Tiroxina Livre (T4 Livre)" at bounding box center [202, 170] width 386 height 12
checkbox Livre\) "true"
click at [25, 157] on input "t4 l" at bounding box center [198, 158] width 373 height 12
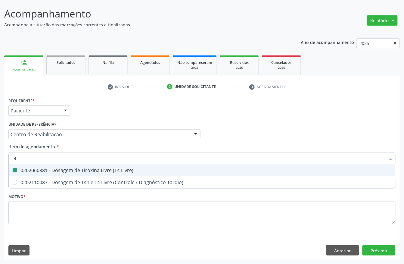
type input "t"
checkbox Livre\) "false"
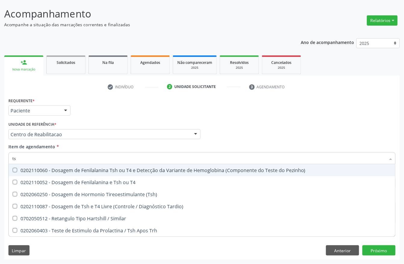
type input "tsh"
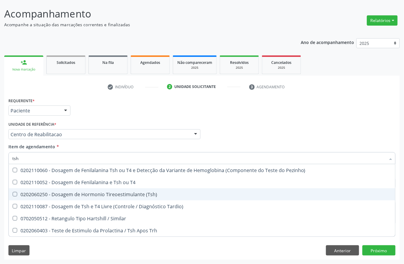
click at [54, 193] on div "0202060250 - Dosagem de Hormonio Tireoestimulante (Tsh)" at bounding box center [201, 194] width 379 height 5
checkbox \(Tsh\) "true"
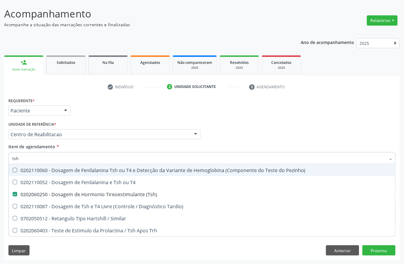
click at [91, 127] on div "Unidade de referência * Centro de Reabilitacao Usf do Mutirao Usf Cohab Usf Cai…" at bounding box center [104, 129] width 192 height 19
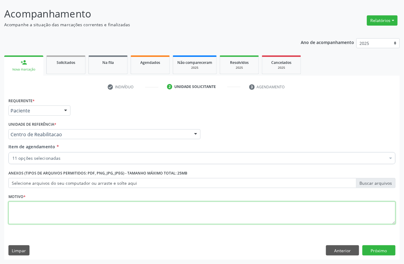
click at [30, 208] on textarea at bounding box center [201, 212] width 387 height 23
type textarea "s"
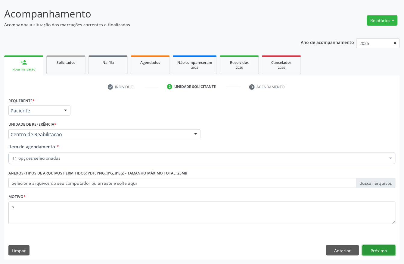
click at [377, 247] on button "Próximo" at bounding box center [378, 250] width 33 height 10
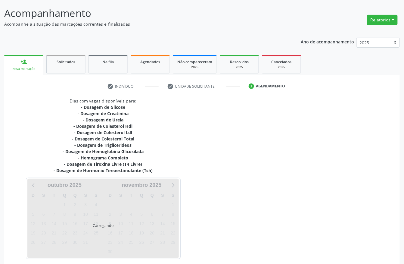
scroll to position [62, 0]
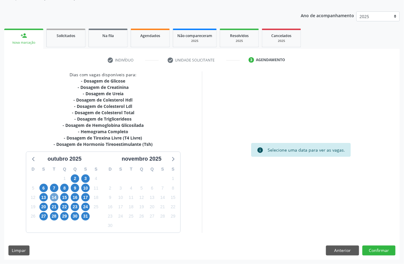
click at [51, 197] on span "14" at bounding box center [54, 197] width 8 height 8
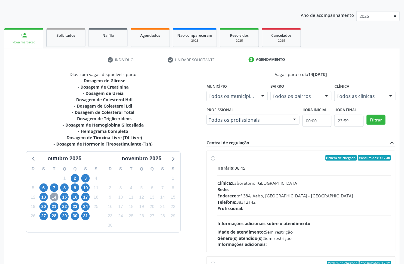
scroll to position [96, 0]
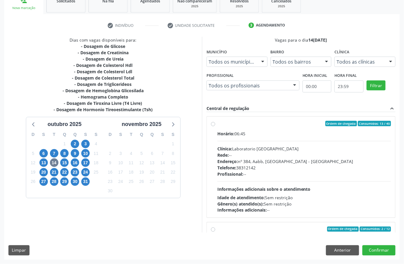
click at [246, 140] on div "Horário: 06:45 Clínica: Laboratorio Sao Francisco Rede: -- Endereço: nº 384, Aa…" at bounding box center [304, 171] width 174 height 83
click at [215, 126] on input "Ordem de chegada Consumidos: 13 / 40 Horário: 06:45 Clínica: Laboratorio Sao Fr…" at bounding box center [213, 123] width 4 height 5
radio input "true"
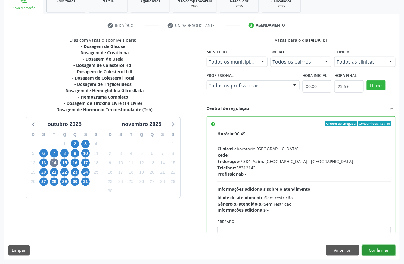
click at [390, 251] on button "Confirmar" at bounding box center [378, 250] width 33 height 10
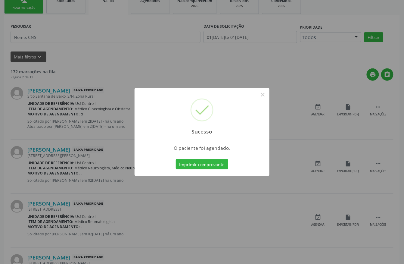
scroll to position [0, 0]
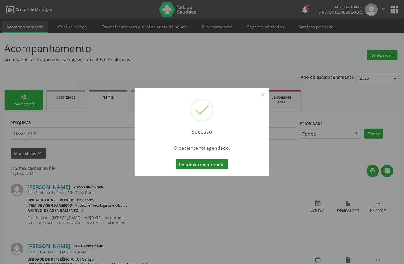
click at [210, 162] on button "Imprimir comprovante" at bounding box center [202, 164] width 52 height 10
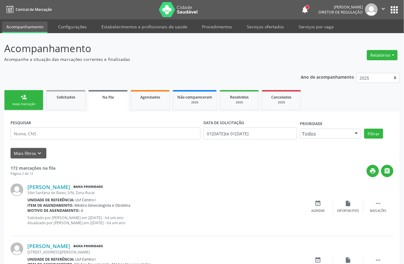
click at [34, 103] on div "Nova marcação" at bounding box center [24, 104] width 30 height 5
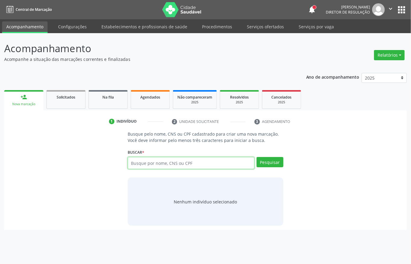
click at [138, 159] on input "text" at bounding box center [191, 163] width 127 height 12
type input "12258540402"
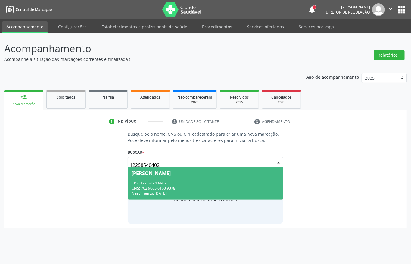
click at [148, 181] on div "CPF: 122.585.404-02" at bounding box center [205, 182] width 148 height 5
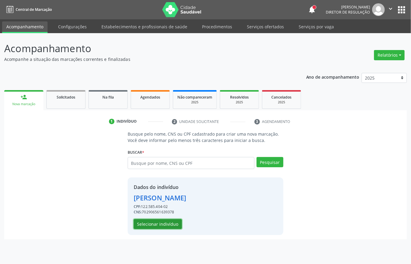
click at [152, 222] on button "Selecionar indivíduo" at bounding box center [158, 224] width 48 height 10
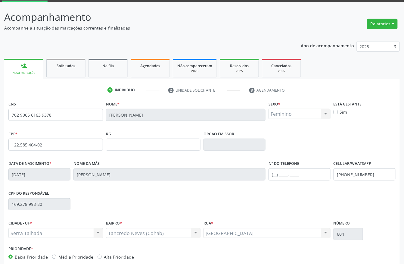
scroll to position [63, 0]
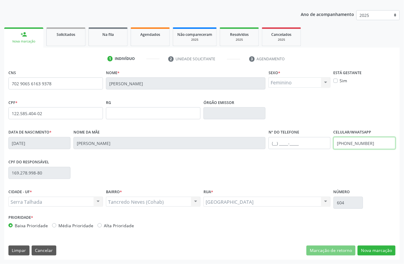
click at [354, 144] on input "(87) 9816-9933" at bounding box center [364, 143] width 62 height 12
click at [375, 241] on div "CNS 702 9065 6163 9378 Nome * Maiara Ferreira da Silva Sexo * Feminino Masculin…" at bounding box center [201, 163] width 395 height 191
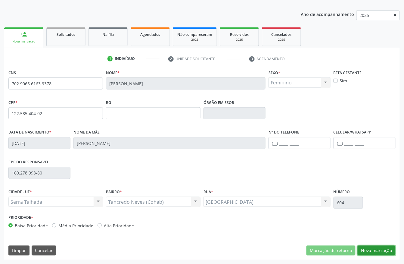
click at [375, 249] on button "Nova marcação" at bounding box center [376, 250] width 38 height 10
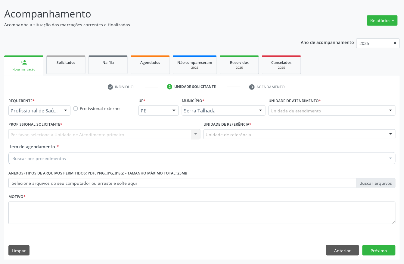
scroll to position [35, 0]
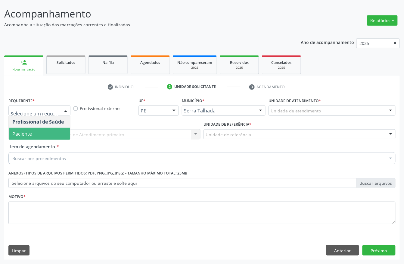
click at [30, 130] on span "Paciente" at bounding box center [22, 133] width 20 height 7
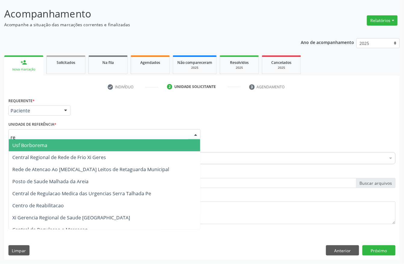
type input "rea"
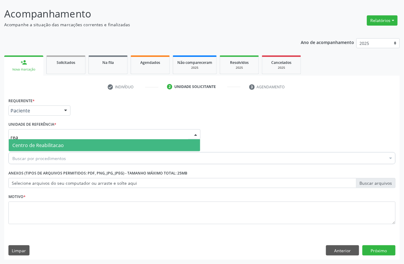
click at [30, 142] on span "Centro de Reabilitacao" at bounding box center [37, 145] width 51 height 7
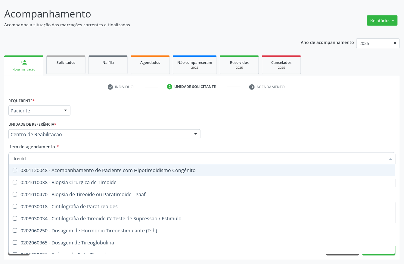
type input "tireoide"
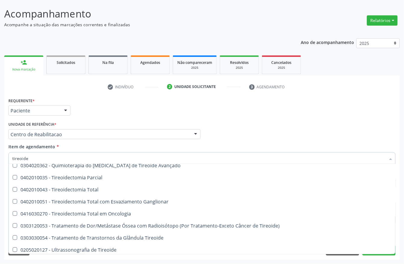
scroll to position [103, 0]
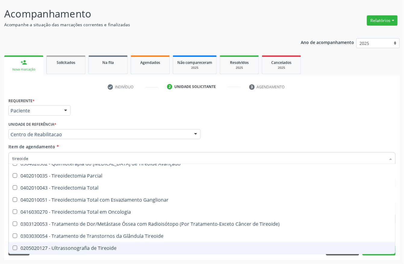
click at [87, 247] on div "0205020127 - Ultrassonografia de Tireoide" at bounding box center [201, 247] width 379 height 5
checkbox Tireoide "true"
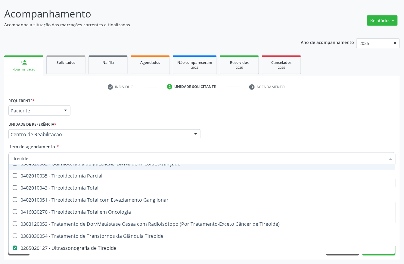
click at [122, 117] on div "Requerente * Paciente Profissional de Saúde Paciente Nenhum resultado encontrad…" at bounding box center [202, 107] width 390 height 23
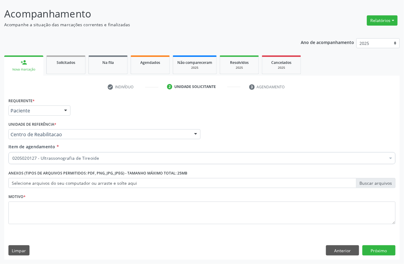
scroll to position [0, 0]
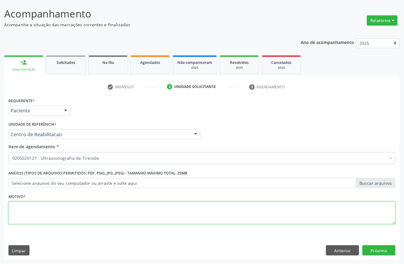
click at [44, 220] on textarea at bounding box center [201, 212] width 387 height 23
type textarea "s"
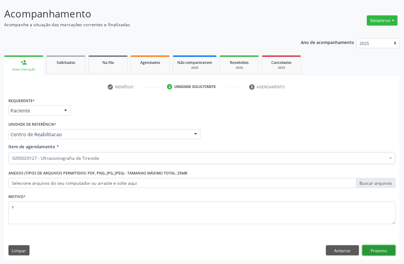
click at [381, 247] on button "Próximo" at bounding box center [378, 250] width 33 height 10
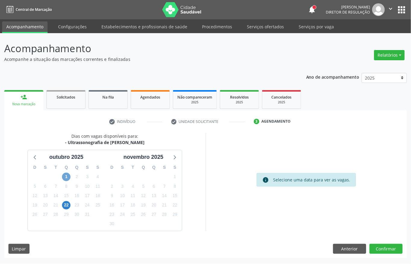
click at [67, 176] on span "1" at bounding box center [66, 176] width 8 height 8
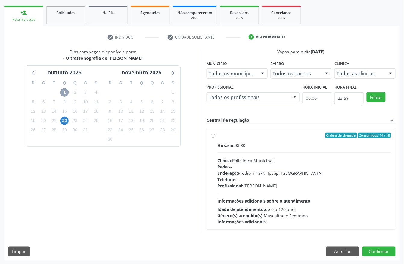
scroll to position [86, 0]
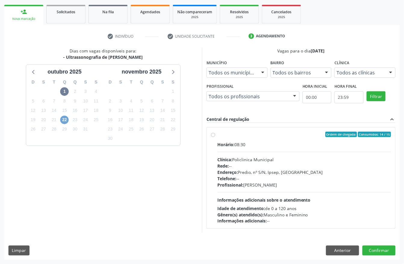
click at [64, 121] on span "22" at bounding box center [64, 120] width 8 height 8
click at [274, 153] on div "Horário: 08:30 Clínica: Policlinica Municipal Rede: -- Endereço: Predio, nº S/N…" at bounding box center [304, 182] width 174 height 83
click at [215, 137] on input "Ordem de chegada Consumidos: 1 / 15 Horário: 08:30 Clínica: Policlinica Municip…" at bounding box center [213, 133] width 4 height 5
radio input "true"
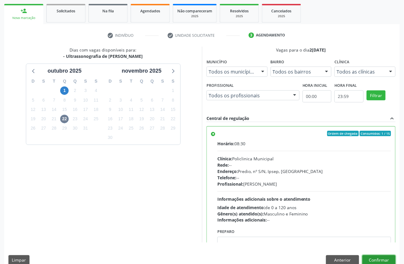
click at [383, 256] on button "Confirmar" at bounding box center [378, 260] width 33 height 10
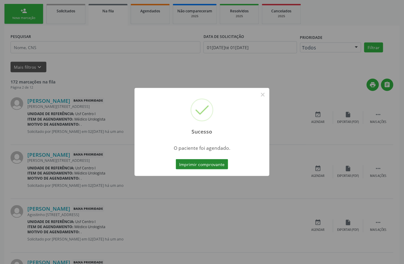
scroll to position [0, 0]
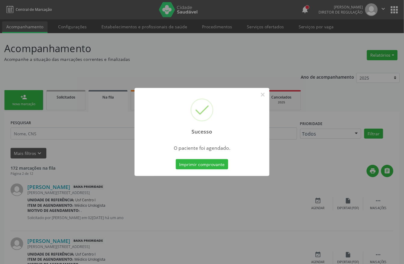
click at [200, 171] on div "Sucesso × O paciente foi agendado. Imprimir comprovante Cancel" at bounding box center [202, 132] width 135 height 88
click at [199, 165] on button "Imprimir comprovante" at bounding box center [202, 164] width 52 height 10
